Goal: Task Accomplishment & Management: Use online tool/utility

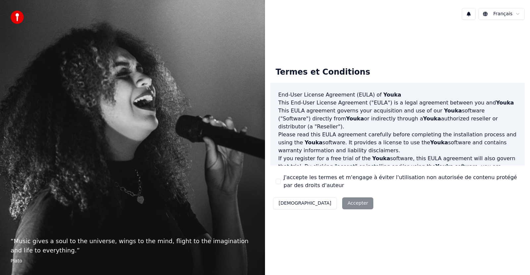
click at [325, 204] on div "Décliner Accepter" at bounding box center [323, 202] width 106 height 17
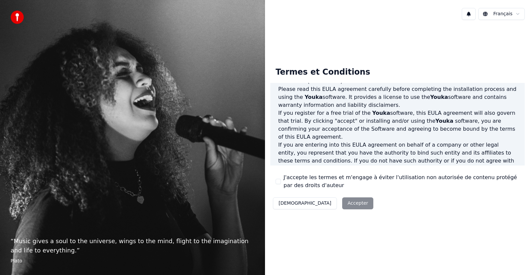
scroll to position [133, 0]
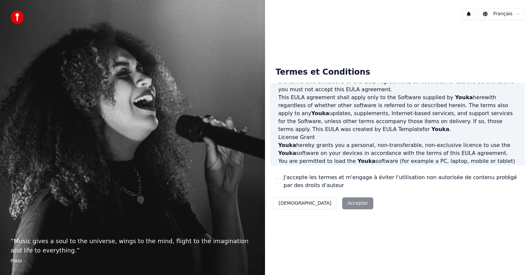
click at [278, 181] on button "J'accepte les termes et m'engage à éviter l'utilisation non autorisée de conten…" at bounding box center [278, 181] width 5 height 5
click at [342, 203] on button "Accepter" at bounding box center [357, 203] width 31 height 12
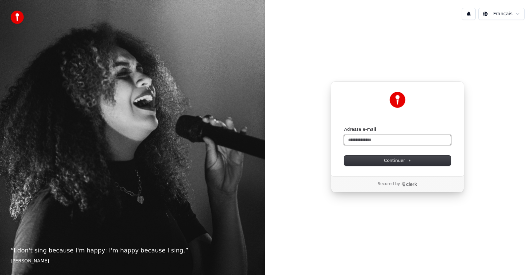
click at [379, 139] on input "Adresse e-mail" at bounding box center [397, 140] width 107 height 10
click at [393, 160] on span "Continuer" at bounding box center [397, 160] width 27 height 6
type input "**********"
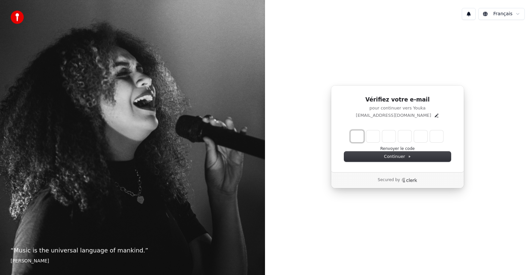
click at [357, 138] on input "Enter verification code. Digit 1" at bounding box center [356, 136] width 13 height 12
type input "*"
type input "**"
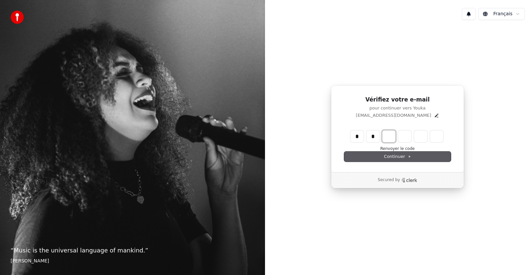
type input "*"
type input "***"
type input "*"
type input "****"
type input "*"
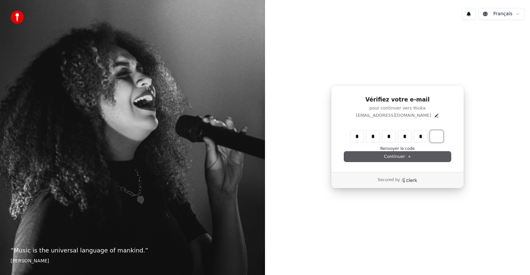
type input "*****"
type input "*"
type input "******"
type input "*"
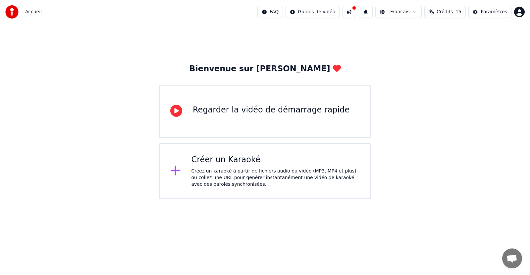
click at [174, 170] on icon at bounding box center [175, 170] width 11 height 12
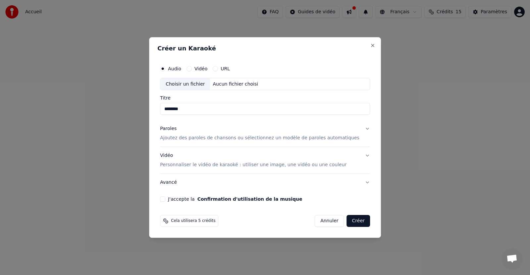
type input "********"
click at [192, 68] on button "Vidéo" at bounding box center [189, 68] width 5 height 5
click at [197, 87] on div "Choisir un fichier" at bounding box center [185, 84] width 50 height 12
type input "**********"
click at [165, 68] on button "Audio" at bounding box center [162, 68] width 5 height 5
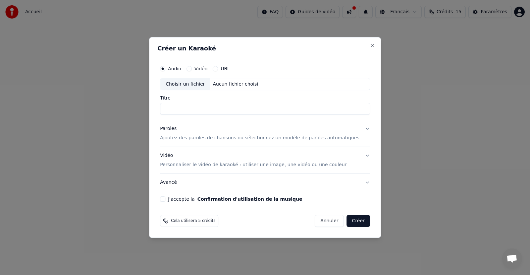
click at [204, 84] on div "Choisir un fichier" at bounding box center [185, 84] width 50 height 12
type input "**********"
click at [219, 138] on p "Ajoutez des paroles de chansons ou sélectionnez un modèle de paroles automatiqu…" at bounding box center [259, 138] width 199 height 7
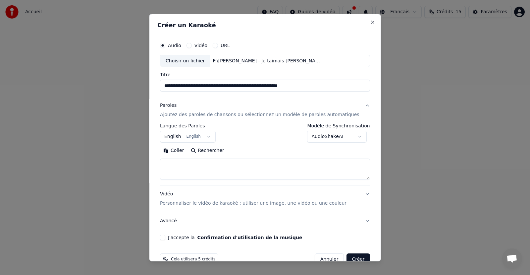
click at [212, 135] on button "English English" at bounding box center [188, 137] width 56 height 12
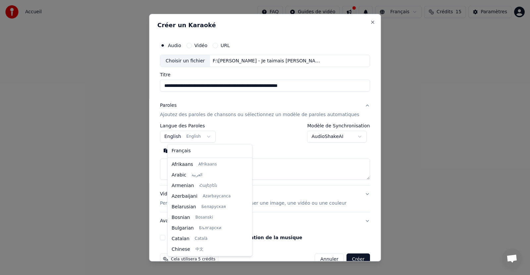
scroll to position [53, 0]
select select "**"
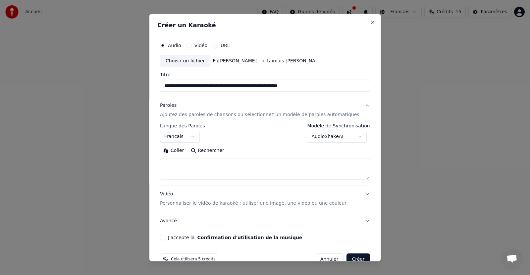
click at [176, 173] on textarea at bounding box center [265, 168] width 210 height 21
click at [183, 151] on button "Coller" at bounding box center [173, 150] width 27 height 11
type textarea "******"
drag, startPoint x: 196, startPoint y: 161, endPoint x: 151, endPoint y: 162, distance: 44.7
click at [151, 162] on body "**********" at bounding box center [265, 99] width 530 height 199
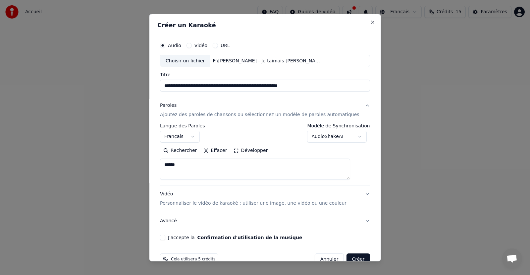
click at [218, 151] on button "Effacer" at bounding box center [215, 150] width 30 height 11
click at [184, 149] on button "Coller" at bounding box center [173, 150] width 27 height 11
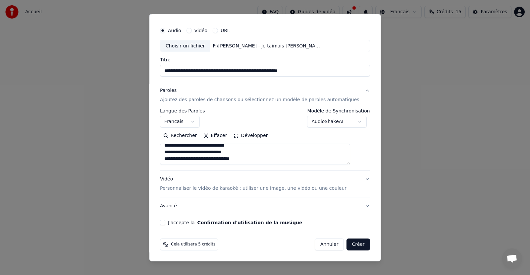
click at [351, 177] on button "Vidéo Personnaliser le vidéo de karaoké : utiliser une image, une vidéo ou une …" at bounding box center [265, 183] width 210 height 27
type textarea "**********"
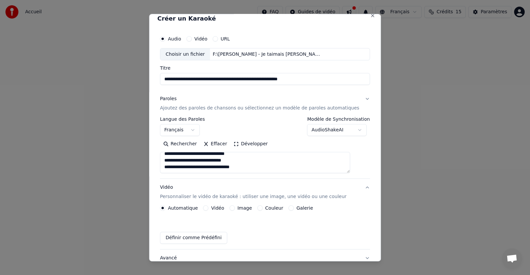
scroll to position [0, 0]
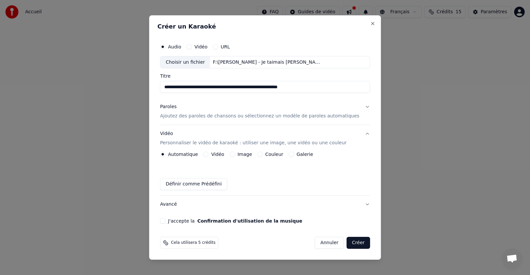
click at [347, 241] on button "Créer" at bounding box center [358, 243] width 23 height 12
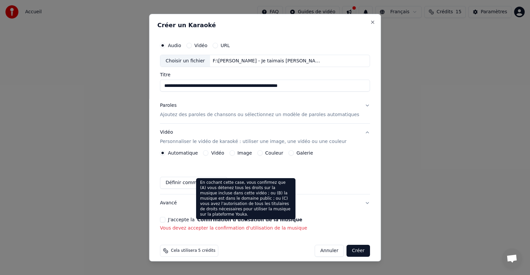
click at [270, 220] on button "Confirmation d'utilisation de la musique" at bounding box center [249, 219] width 105 height 5
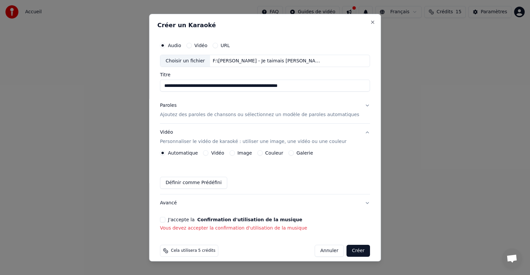
click at [189, 217] on label "J'accepte la Confirmation d'utilisation de la musique" at bounding box center [235, 219] width 134 height 5
click at [165, 217] on button "J'accepte la Confirmation d'utilisation de la musique" at bounding box center [162, 219] width 5 height 5
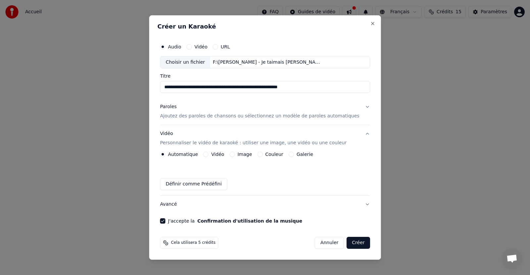
click at [186, 219] on label "J'accepte la Confirmation d'utilisation de la musique" at bounding box center [235, 220] width 134 height 5
click at [165, 219] on button "J'accepte la Confirmation d'utilisation de la musique" at bounding box center [162, 220] width 5 height 5
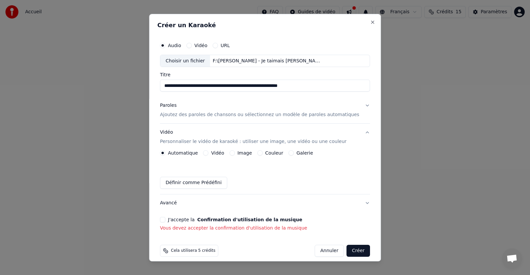
click at [165, 219] on button "J'accepte la Confirmation d'utilisation de la musique" at bounding box center [162, 219] width 5 height 5
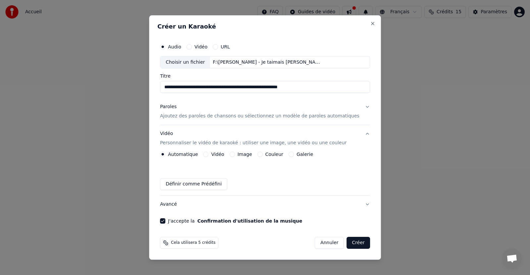
click at [357, 242] on button "Créer" at bounding box center [358, 243] width 23 height 12
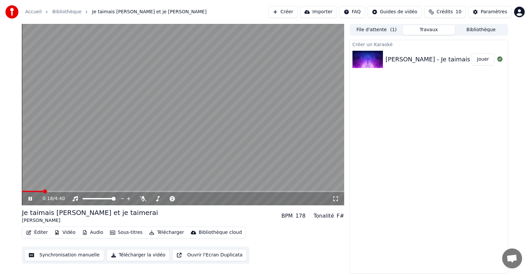
click at [56, 190] on video at bounding box center [183, 114] width 322 height 181
click at [58, 191] on span at bounding box center [183, 190] width 322 height 1
click at [31, 200] on icon at bounding box center [35, 198] width 16 height 5
click at [76, 191] on span at bounding box center [183, 190] width 322 height 1
click at [87, 189] on video at bounding box center [183, 114] width 322 height 181
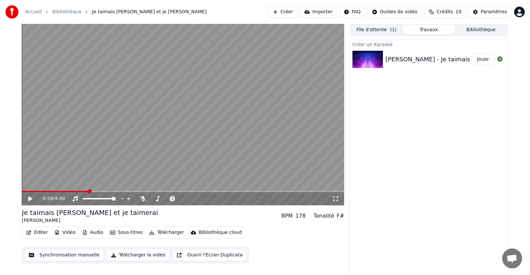
click at [89, 191] on span at bounding box center [183, 190] width 322 height 1
click at [105, 190] on span at bounding box center [183, 190] width 322 height 1
click at [29, 199] on icon at bounding box center [30, 198] width 4 height 5
click at [124, 191] on span at bounding box center [183, 190] width 322 height 1
click at [144, 191] on span at bounding box center [183, 190] width 322 height 1
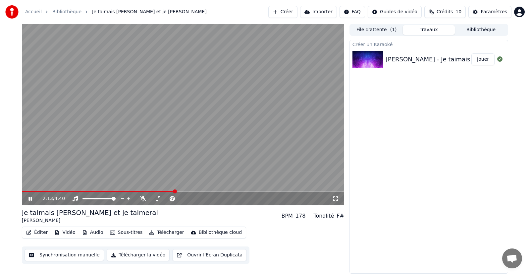
click at [175, 191] on span at bounding box center [183, 190] width 322 height 1
click at [223, 191] on span at bounding box center [183, 190] width 322 height 1
click at [294, 191] on span at bounding box center [183, 190] width 322 height 1
click at [312, 190] on span at bounding box center [183, 190] width 322 height 1
click at [323, 192] on span at bounding box center [183, 190] width 322 height 1
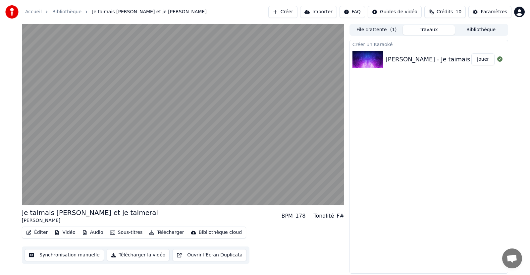
click at [290, 13] on button "Créer" at bounding box center [282, 12] width 29 height 12
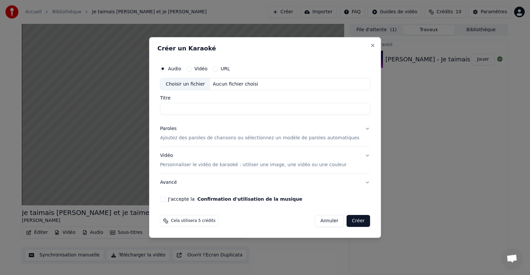
click at [201, 85] on div "Choisir un fichier" at bounding box center [185, 84] width 50 height 12
type input "**********"
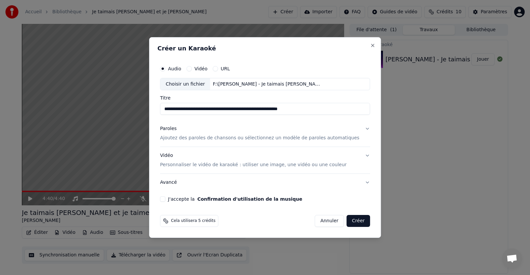
click at [211, 137] on p "Ajoutez des paroles de chansons ou sélectionnez un modèle de paroles automatiqu…" at bounding box center [259, 138] width 199 height 7
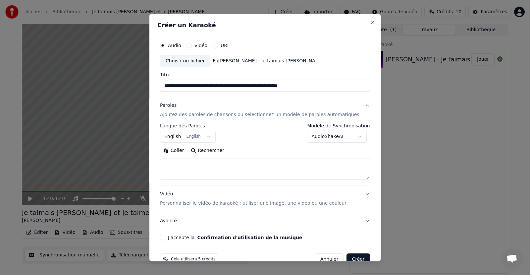
click at [212, 135] on body "**********" at bounding box center [265, 137] width 530 height 275
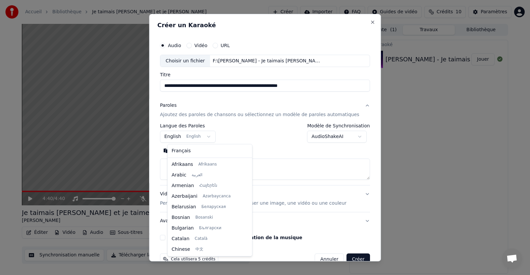
scroll to position [53, 0]
select select "**"
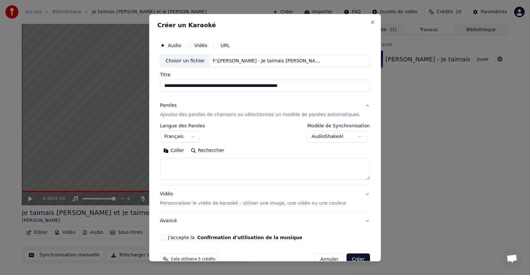
click at [186, 150] on button "Coller" at bounding box center [173, 150] width 27 height 11
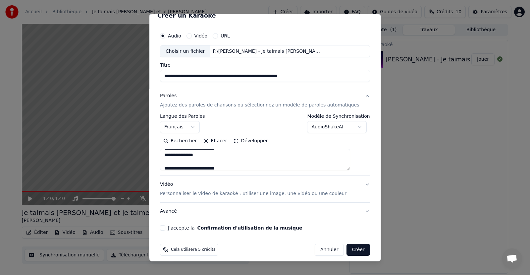
scroll to position [15, 0]
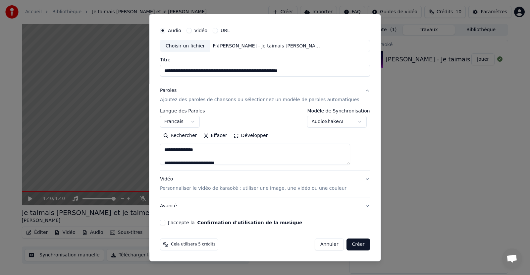
click at [165, 221] on button "J'accepte la Confirmation d'utilisation de la musique" at bounding box center [162, 222] width 5 height 5
click at [356, 205] on button "Avancé" at bounding box center [265, 205] width 210 height 17
type textarea "**********"
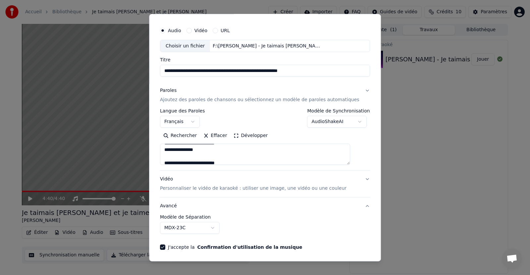
scroll to position [0, 0]
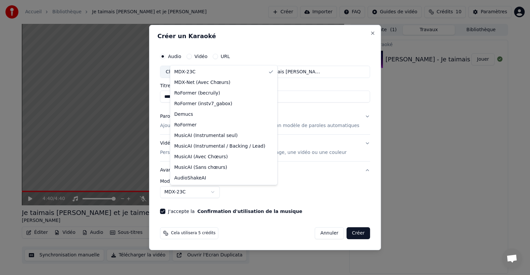
click at [222, 191] on body "**********" at bounding box center [265, 137] width 530 height 275
click at [289, 188] on body "**********" at bounding box center [265, 137] width 530 height 275
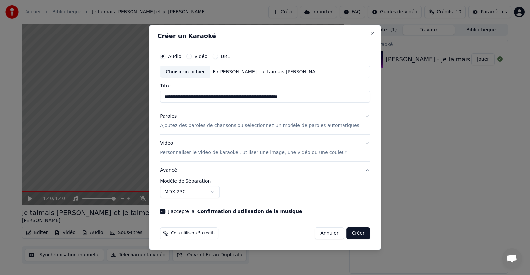
click at [350, 235] on button "Créer" at bounding box center [358, 233] width 23 height 12
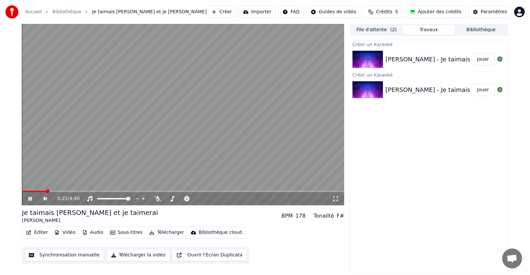
click at [46, 190] on span at bounding box center [183, 190] width 322 height 1
click at [60, 190] on span at bounding box center [183, 190] width 322 height 1
click at [74, 190] on span at bounding box center [183, 190] width 322 height 1
click at [101, 190] on video at bounding box center [183, 114] width 322 height 181
click at [108, 190] on span at bounding box center [183, 190] width 322 height 1
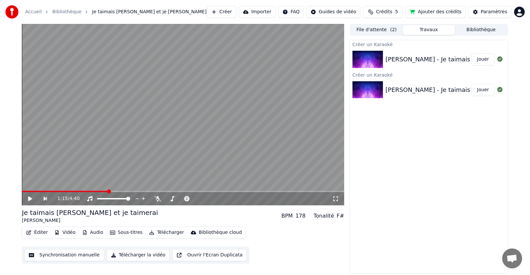
click at [119, 190] on video at bounding box center [183, 114] width 322 height 181
click at [407, 55] on div "[PERSON_NAME] - Je taimais je taime et je taimerai Nouvelle Version" at bounding box center [501, 59] width 230 height 9
click at [432, 86] on div "[PERSON_NAME] - Je taimais je taime et je taimerai Nouvelle Version" at bounding box center [501, 89] width 230 height 9
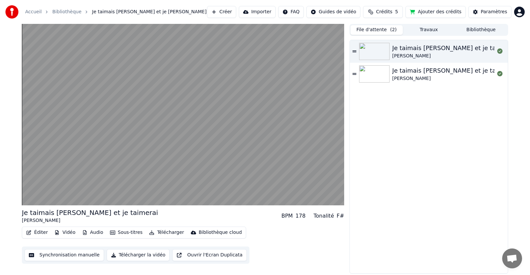
click at [385, 31] on button "File d'attente ( 2 )" at bounding box center [376, 30] width 52 height 10
click at [353, 52] on icon at bounding box center [354, 51] width 4 height 2
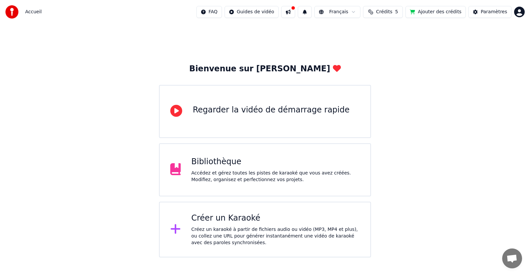
click at [240, 211] on div "Créer un Karaoké Créez un karaoké à partir de fichiers audio ou vidéo (MP3, MP4…" at bounding box center [265, 229] width 212 height 56
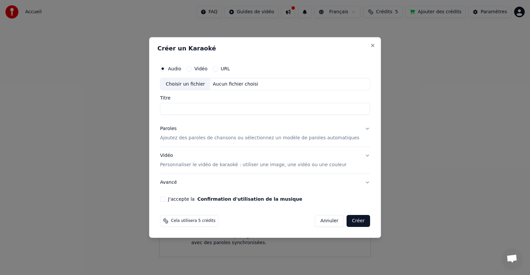
click at [207, 86] on div "Choisir un fichier" at bounding box center [185, 84] width 50 height 12
type input "**********"
click at [187, 138] on p "Ajoutez des paroles de chansons ou sélectionnez un modèle de paroles automatiqu…" at bounding box center [259, 138] width 199 height 7
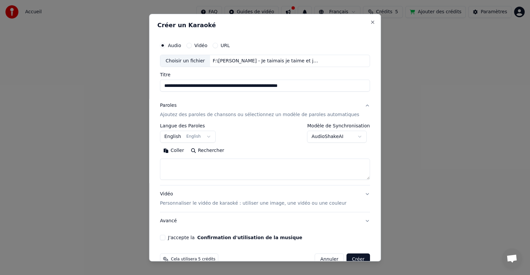
click at [211, 136] on button "English English" at bounding box center [188, 137] width 56 height 12
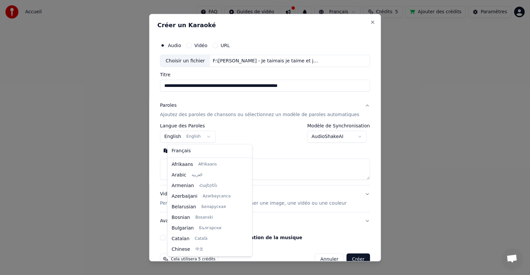
scroll to position [53, 0]
select select "**"
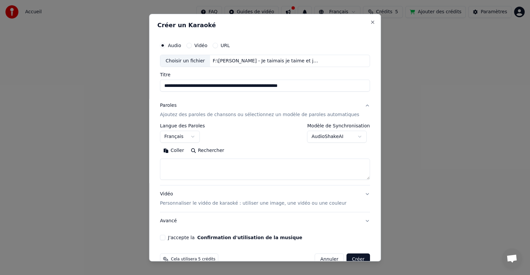
click at [196, 165] on textarea at bounding box center [265, 168] width 210 height 21
click at [184, 152] on button "Coller" at bounding box center [173, 150] width 27 height 11
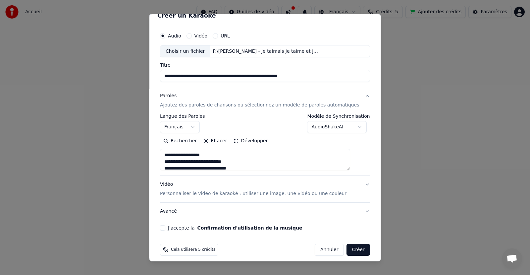
scroll to position [15, 0]
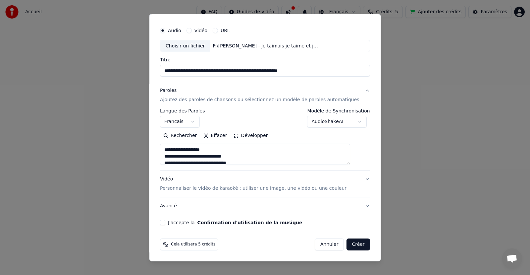
click at [165, 222] on button "J'accepte la Confirmation d'utilisation de la musique" at bounding box center [162, 222] width 5 height 5
click at [355, 179] on button "Vidéo Personnaliser le vidéo de karaoké : utiliser une image, une vidéo ou une …" at bounding box center [265, 183] width 210 height 27
type textarea "**********"
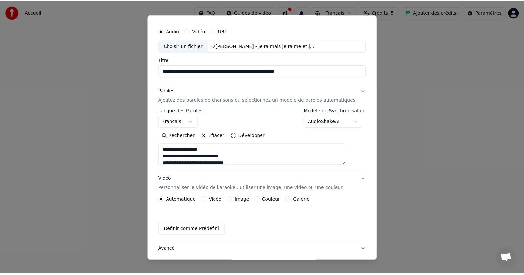
scroll to position [0, 0]
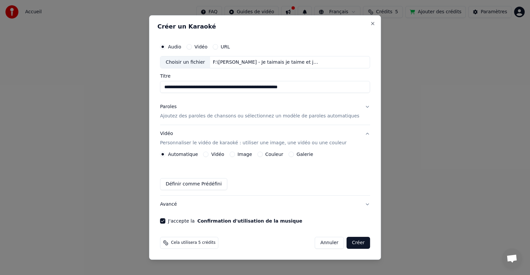
click at [347, 243] on button "Créer" at bounding box center [358, 243] width 23 height 12
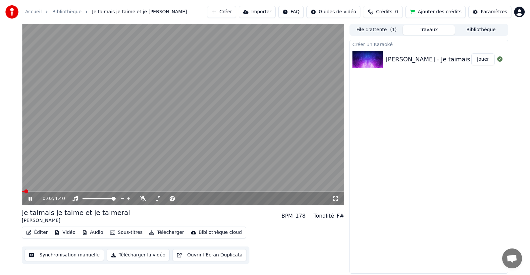
click at [36, 191] on span at bounding box center [183, 190] width 322 height 1
click at [46, 191] on span at bounding box center [183, 190] width 322 height 1
click at [71, 191] on span at bounding box center [183, 190] width 322 height 1
click at [95, 190] on span at bounding box center [183, 190] width 322 height 1
click at [125, 191] on span at bounding box center [183, 190] width 322 height 1
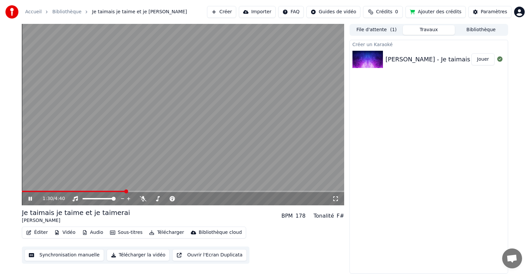
click at [160, 191] on span at bounding box center [183, 190] width 322 height 1
click at [182, 191] on span at bounding box center [183, 190] width 322 height 1
click at [201, 191] on span at bounding box center [183, 190] width 322 height 1
click at [212, 191] on span at bounding box center [183, 190] width 322 height 1
click at [240, 191] on span at bounding box center [183, 190] width 322 height 1
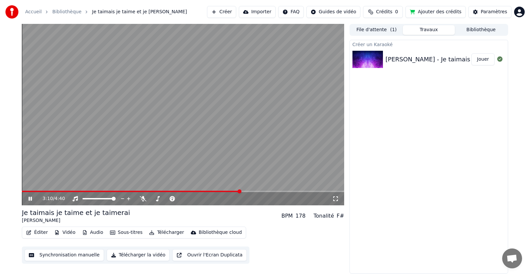
click at [260, 192] on span at bounding box center [183, 190] width 322 height 1
click at [79, 254] on button "Synchronisation manuelle" at bounding box center [65, 255] width 80 height 12
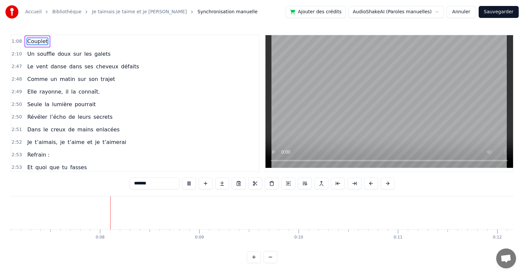
scroll to position [0, 708]
drag, startPoint x: 159, startPoint y: 184, endPoint x: 124, endPoint y: 183, distance: 34.8
click at [124, 183] on div "1:08 Couplet 2:10 Un souffle doux sur les galets 2:47 Le vent danse dans ses ch…" at bounding box center [262, 148] width 503 height 228
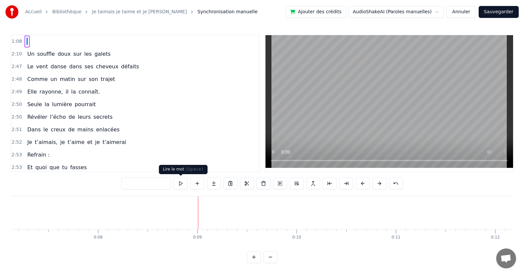
click at [179, 185] on button at bounding box center [181, 183] width 14 height 12
click at [182, 185] on button at bounding box center [181, 183] width 14 height 12
click at [181, 185] on button at bounding box center [181, 183] width 14 height 12
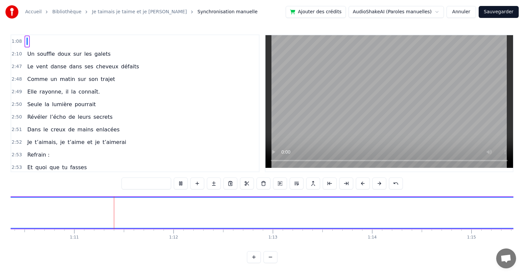
scroll to position [0, 6994]
click at [181, 185] on button at bounding box center [181, 183] width 14 height 12
click at [262, 185] on button at bounding box center [264, 183] width 14 height 12
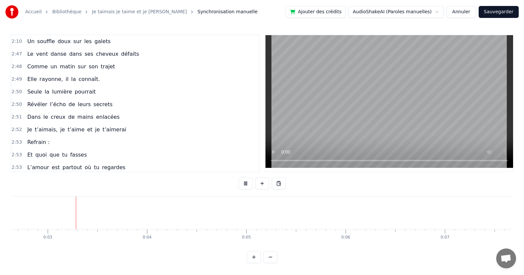
scroll to position [0, 257]
click at [17, 41] on span "2:10" at bounding box center [17, 41] width 10 height 7
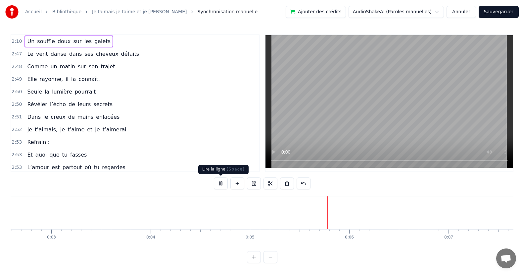
click at [224, 184] on button at bounding box center [221, 183] width 14 height 12
click at [17, 42] on span "2:10" at bounding box center [17, 41] width 10 height 7
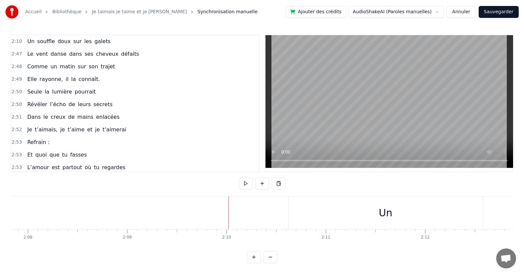
click at [182, 213] on div at bounding box center [182, 212] width 0 height 33
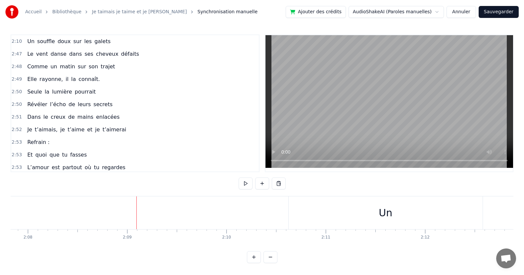
click at [136, 209] on div at bounding box center [136, 212] width 0 height 33
click at [125, 210] on div at bounding box center [125, 212] width 0 height 33
click at [108, 210] on div at bounding box center [108, 212] width 0 height 33
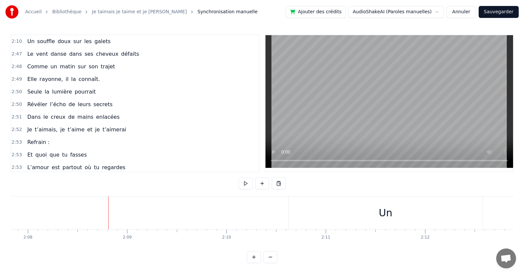
click at [108, 210] on div at bounding box center [108, 212] width 0 height 33
click at [246, 185] on button at bounding box center [246, 183] width 14 height 12
click at [35, 210] on div at bounding box center [35, 212] width 0 height 33
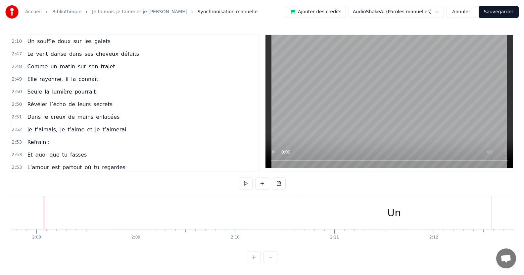
click at [44, 212] on div at bounding box center [44, 212] width 0 height 33
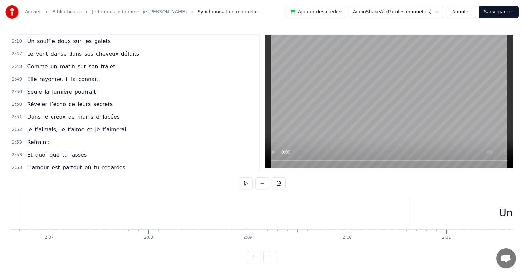
scroll to position [0, 12560]
drag, startPoint x: 42, startPoint y: 211, endPoint x: 14, endPoint y: 210, distance: 28.2
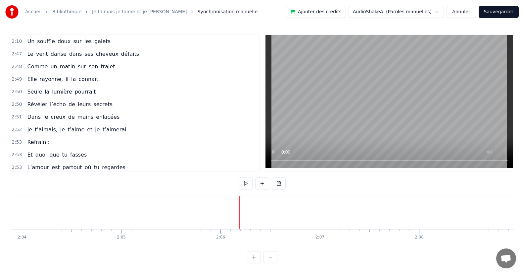
scroll to position [0, 12309]
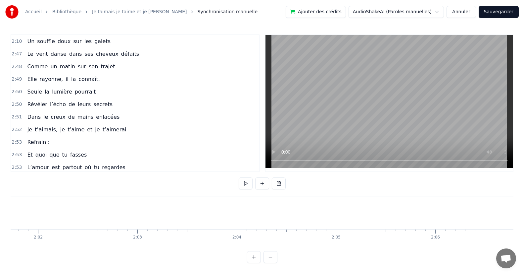
click at [244, 184] on button at bounding box center [246, 183] width 14 height 12
click at [443, 14] on html "Accueil Bibliothèque Je taimais je taime et je taimerai • [PERSON_NAME] Synchro…" at bounding box center [262, 136] width 524 height 273
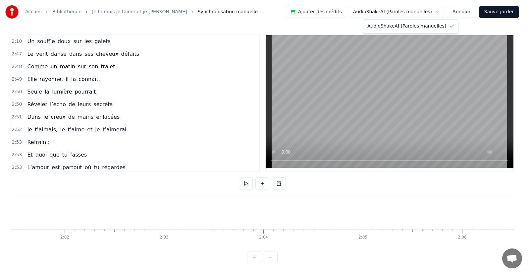
click at [442, 10] on html "Accueil Bibliothèque Je taimais je taime et je taimerai • [PERSON_NAME] Synchro…" at bounding box center [265, 136] width 530 height 273
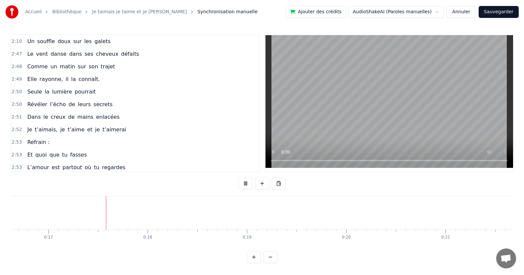
scroll to position [0, 1654]
click at [268, 262] on button at bounding box center [271, 257] width 14 height 12
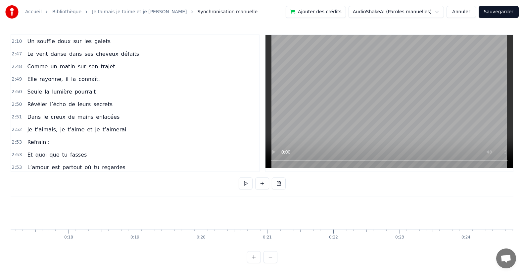
click at [268, 262] on button at bounding box center [271, 257] width 14 height 12
click at [276, 183] on button at bounding box center [279, 183] width 14 height 12
click at [471, 11] on button "Annuler" at bounding box center [461, 12] width 29 height 12
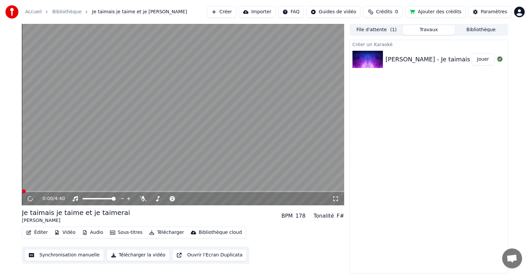
click at [379, 29] on button "File d'attente ( 1 )" at bounding box center [376, 30] width 52 height 10
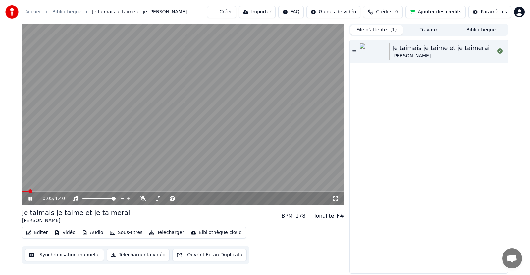
click at [121, 232] on button "Sous-titres" at bounding box center [126, 232] width 38 height 9
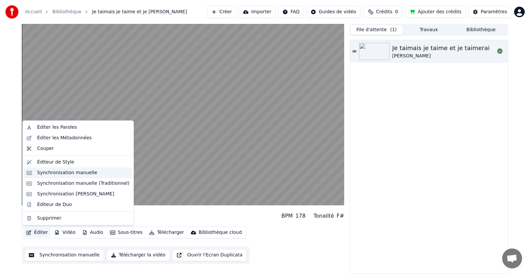
click at [52, 173] on div "Synchronisation manuelle" at bounding box center [67, 172] width 60 height 7
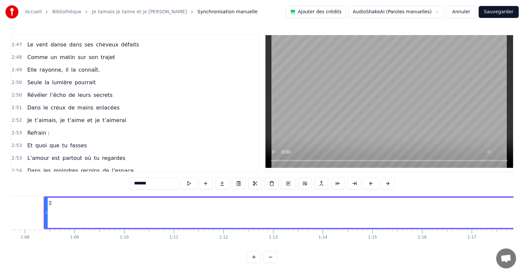
scroll to position [33, 0]
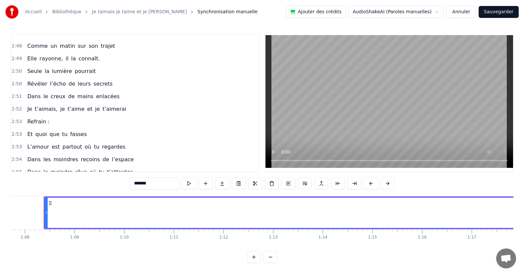
click at [469, 11] on button "Annuler" at bounding box center [461, 12] width 29 height 12
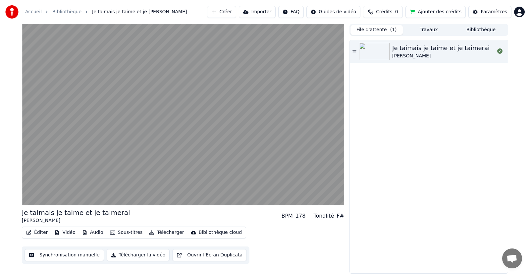
click at [356, 50] on icon at bounding box center [354, 51] width 4 height 5
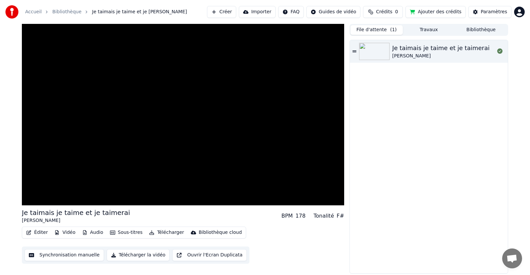
click at [356, 50] on icon at bounding box center [354, 51] width 4 height 5
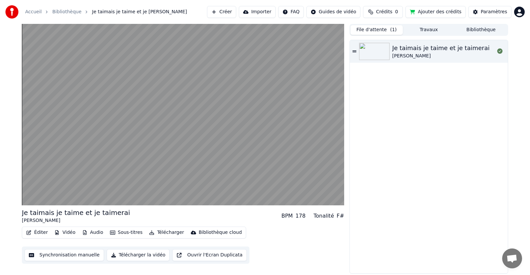
click at [389, 130] on div "Je taimais je taime et je taimerai [PERSON_NAME]" at bounding box center [429, 156] width 158 height 233
click at [500, 16] on button "Paramètres" at bounding box center [489, 12] width 43 height 12
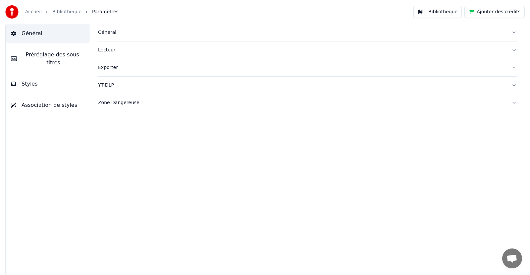
click at [77, 57] on span "Préréglage des sous-titres" at bounding box center [53, 59] width 62 height 16
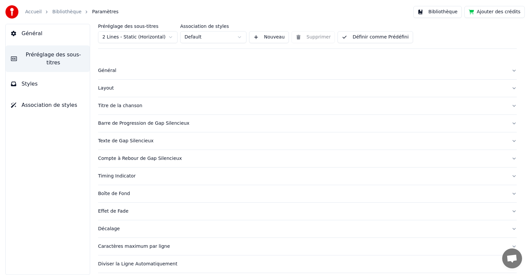
click at [70, 75] on button "Styles" at bounding box center [48, 84] width 84 height 19
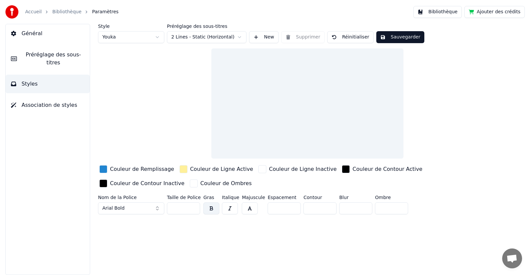
click at [53, 36] on button "Général" at bounding box center [48, 33] width 84 height 19
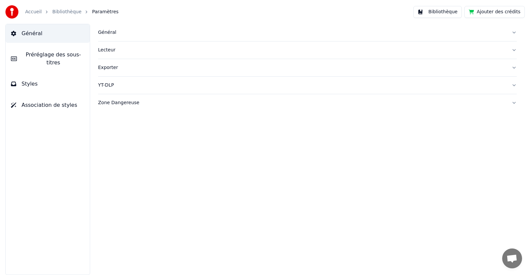
click at [16, 14] on img at bounding box center [11, 11] width 13 height 13
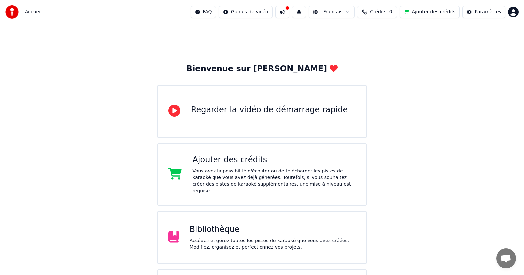
click at [33, 13] on span "Accueil" at bounding box center [33, 12] width 17 height 7
click at [290, 12] on button at bounding box center [283, 12] width 14 height 12
click at [259, 43] on div "Bienvenue sur Youka Regarder la vidéo de démarrage rapide Ajouter des crédits V…" at bounding box center [262, 174] width 524 height 301
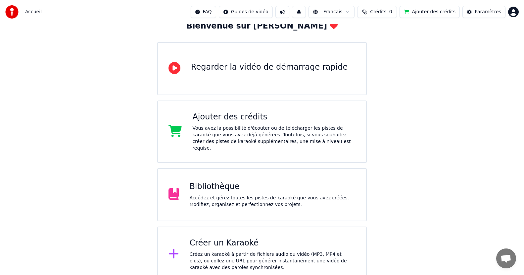
scroll to position [43, 0]
click at [226, 242] on div "Créer un Karaoké Créez un karaoké à partir de fichiers audio ou vidéo (MP3, MP4…" at bounding box center [272, 253] width 166 height 33
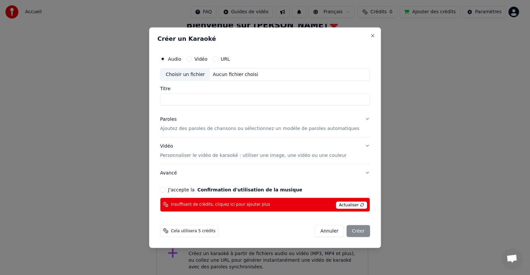
click at [343, 207] on span "Actualiser" at bounding box center [351, 204] width 31 height 7
click at [341, 205] on span "Actualiser" at bounding box center [351, 204] width 31 height 7
click at [323, 229] on button "Annuler" at bounding box center [329, 231] width 29 height 12
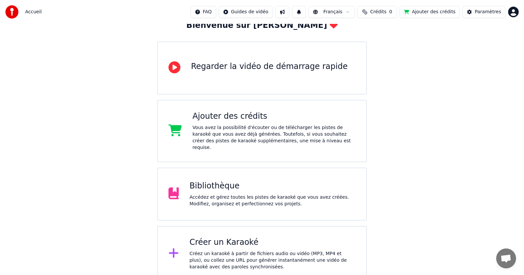
click at [286, 146] on div "Ajouter des crédits Vous avez la possibilité d'écouter ou de télécharger les pi…" at bounding box center [262, 131] width 210 height 62
click at [488, 14] on div "Paramètres" at bounding box center [488, 12] width 27 height 7
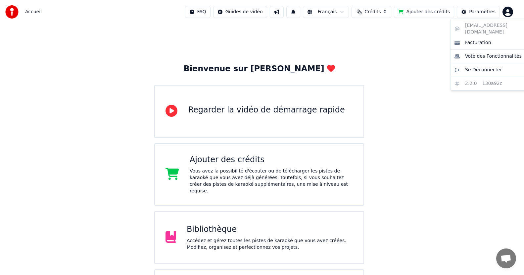
click at [514, 13] on html "Accueil FAQ Guides de vidéo Français Crédits 0 Ajouter des crédits Paramètres B…" at bounding box center [262, 162] width 524 height 325
click at [491, 67] on span "Se Déconnecter" at bounding box center [483, 70] width 37 height 7
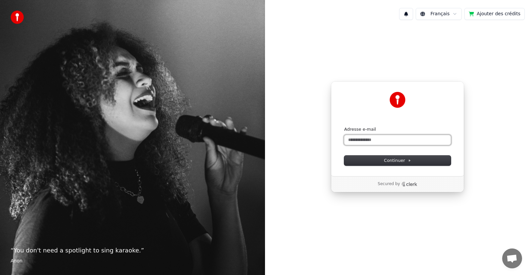
click at [390, 139] on input "Adresse e-mail" at bounding box center [397, 140] width 107 height 10
click at [392, 159] on span "Continuer" at bounding box center [397, 160] width 27 height 6
type input "**********"
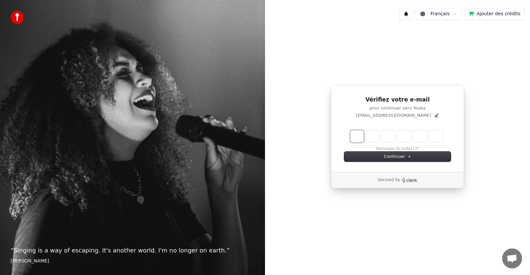
type input "*"
type input "**"
type input "*"
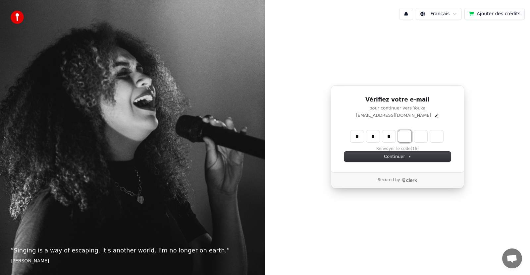
type input "***"
type input "*"
type input "****"
type input "*"
type input "******"
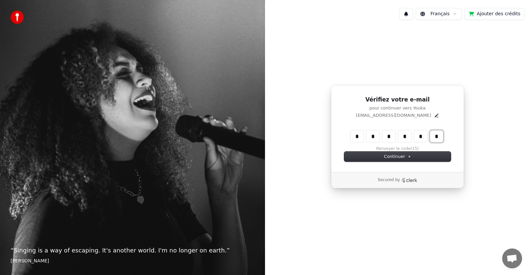
type input "*"
